Goal: Download file/media

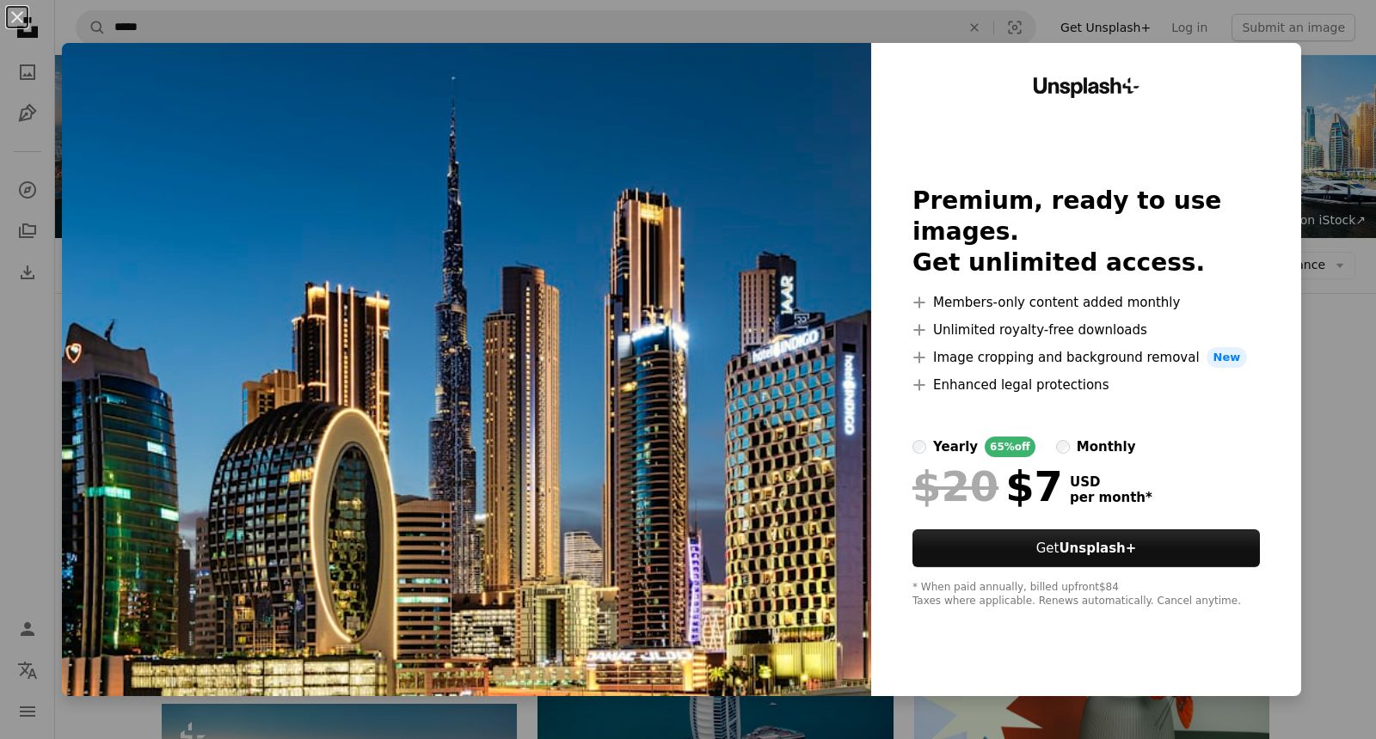
scroll to position [262, 0]
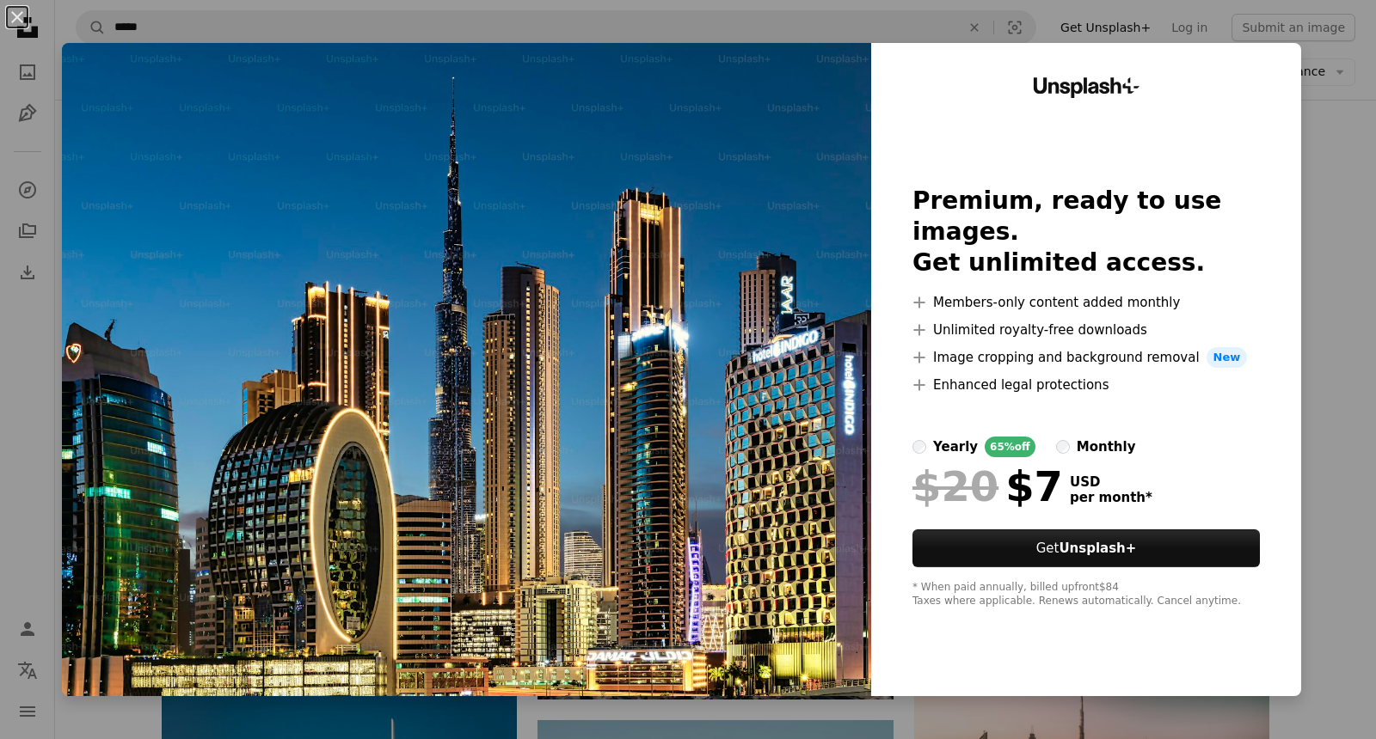
click at [1331, 163] on div "An X shape Unsplash+ Premium, ready to use images. Get unlimited access. A plus…" at bounding box center [688, 369] width 1376 height 739
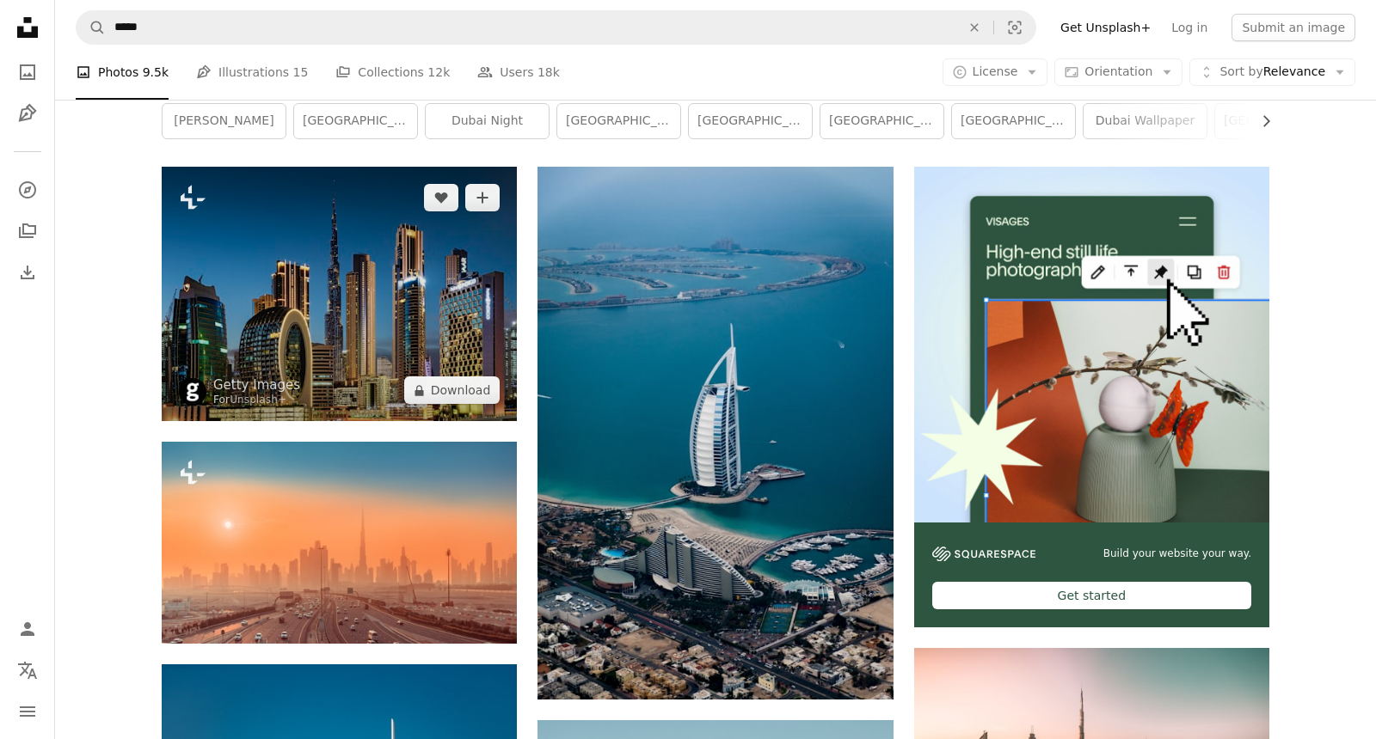
click at [341, 268] on img at bounding box center [339, 294] width 355 height 254
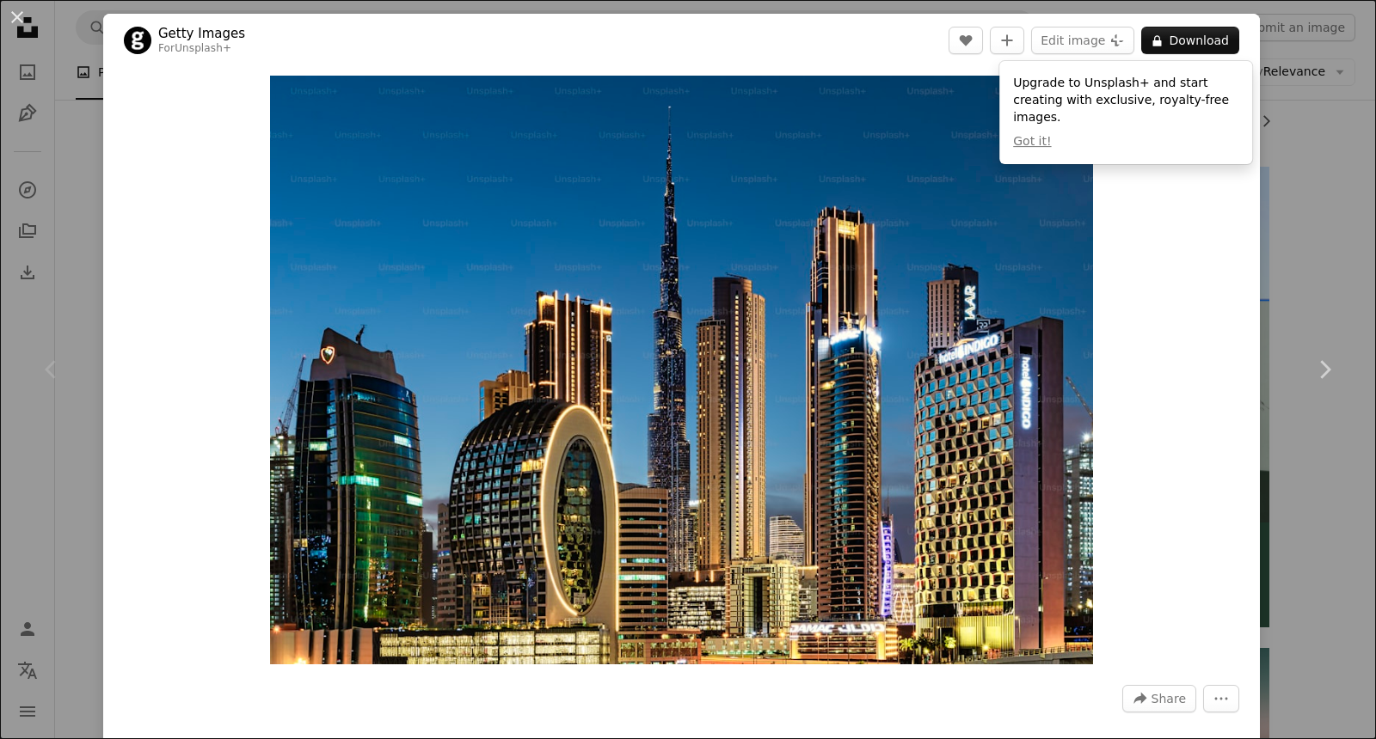
click at [1316, 127] on div "An X shape Chevron left Chevron right Getty Images For Unsplash+ A heart A plus…" at bounding box center [688, 369] width 1376 height 739
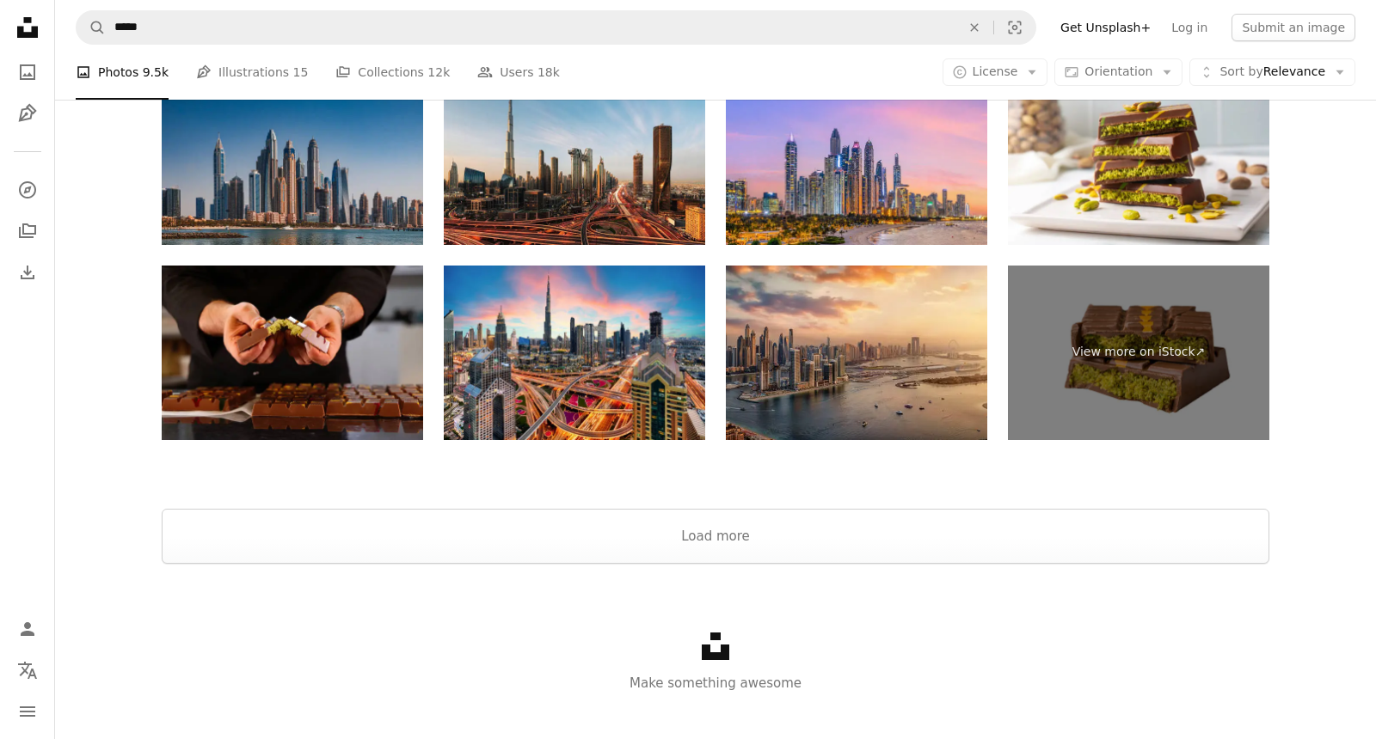
scroll to position [3820, 0]
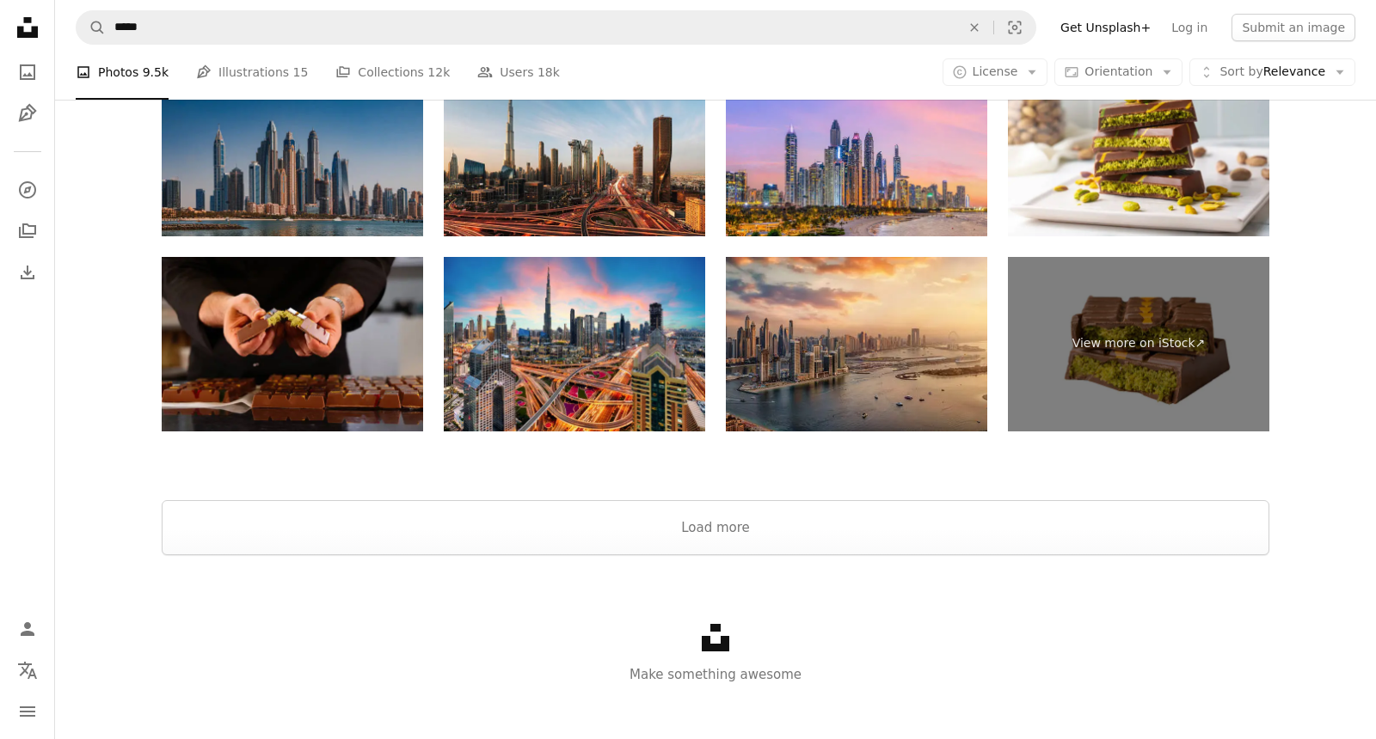
click at [317, 151] on img at bounding box center [292, 149] width 261 height 175
